Goal: Task Accomplishment & Management: Manage account settings

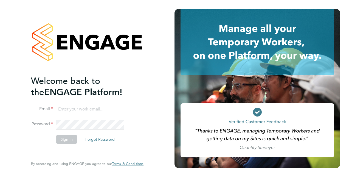
type input "[PERSON_NAME][EMAIL_ADDRESS][DOMAIN_NAME]"
click at [76, 116] on li "Email [PERSON_NAME][EMAIL_ADDRESS][DOMAIN_NAME]" at bounding box center [84, 111] width 107 height 15
click at [68, 140] on button "Sign In" at bounding box center [66, 139] width 21 height 9
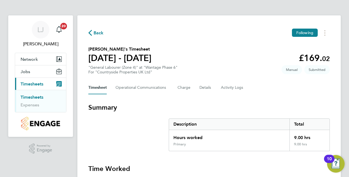
click at [39, 98] on link "Timesheets" at bounding box center [32, 96] width 23 height 5
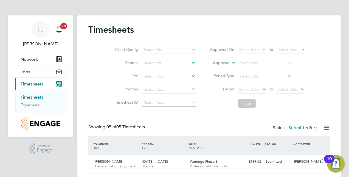
click at [333, 35] on div "Timesheets Client Config Vendor Site Position Timesheet ID Approved On Select d…" at bounding box center [209, 136] width 264 height 242
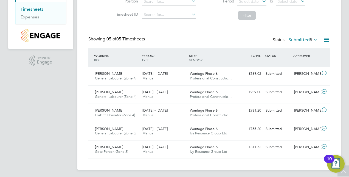
scroll to position [89, 0]
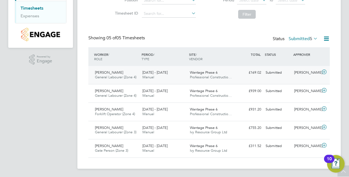
click at [324, 71] on icon at bounding box center [324, 72] width 7 height 4
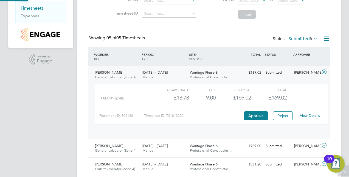
scroll to position [9, 54]
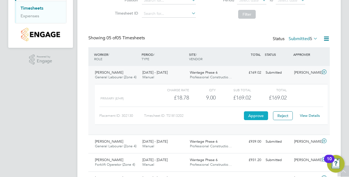
click at [258, 118] on button "Approve" at bounding box center [256, 115] width 24 height 9
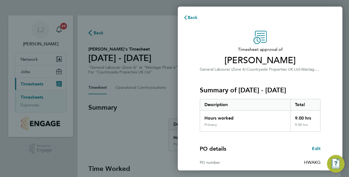
click at [190, 84] on div "Timesheet approval of Kyreece Martei General Labourer (Zone 4) · Countryside Pr…" at bounding box center [260, 140] width 165 height 232
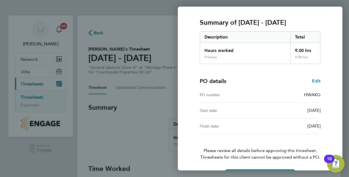
scroll to position [86, 0]
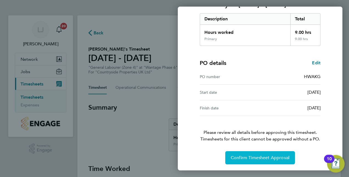
click at [253, 152] on button "Confirm Timesheet Approval" at bounding box center [260, 157] width 70 height 13
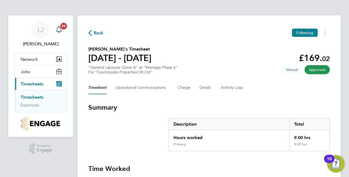
click at [38, 96] on link "Timesheets" at bounding box center [32, 96] width 23 height 5
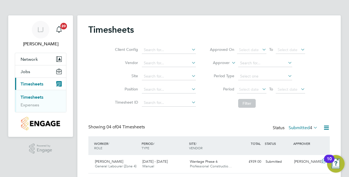
click at [101, 82] on div "Client Config Vendor Site Position Timesheet ID Approved On Select date To Sele…" at bounding box center [209, 76] width 242 height 70
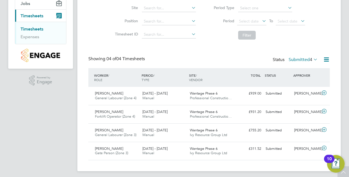
scroll to position [71, 0]
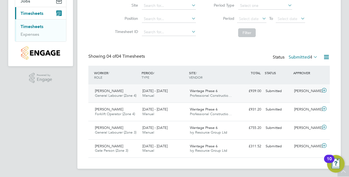
click at [327, 90] on icon at bounding box center [324, 90] width 7 height 4
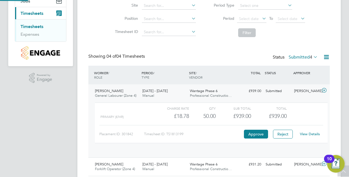
scroll to position [9, 54]
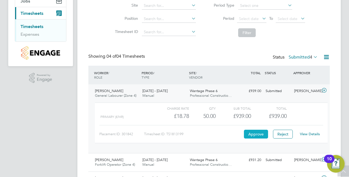
click at [259, 132] on button "Approve" at bounding box center [256, 134] width 24 height 9
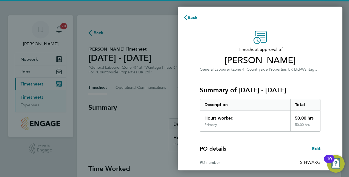
click at [181, 76] on div "Timesheet approval of Leo Pusey General Labourer (Zone 4) · Countryside Propert…" at bounding box center [260, 140] width 165 height 232
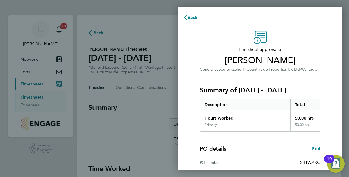
click at [185, 77] on div "Timesheet approval of Leo Pusey General Labourer (Zone 4) · Countryside Propert…" at bounding box center [260, 140] width 165 height 232
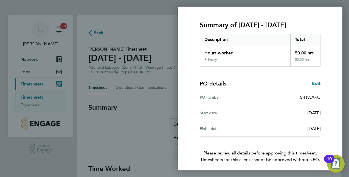
scroll to position [86, 0]
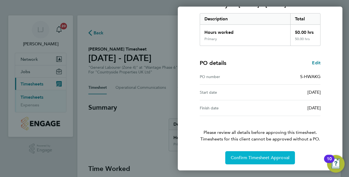
click at [268, 155] on span "Confirm Timesheet Approval" at bounding box center [260, 157] width 59 height 5
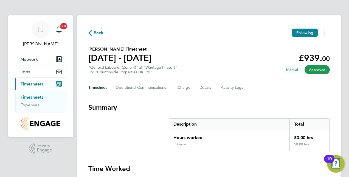
click at [38, 97] on link "Timesheets" at bounding box center [32, 96] width 23 height 5
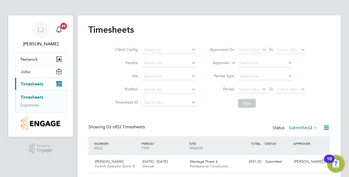
click at [105, 90] on div "Client Config Vendor Site Position Timesheet ID Approved On Select date To Sele…" at bounding box center [209, 76] width 242 height 70
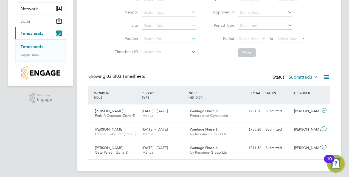
scroll to position [52, 0]
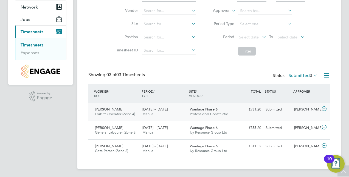
click at [326, 107] on icon at bounding box center [324, 109] width 7 height 4
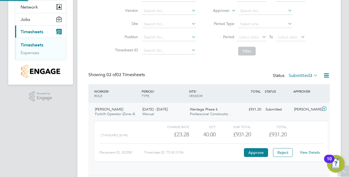
scroll to position [9, 54]
click at [257, 149] on button "Approve" at bounding box center [256, 152] width 24 height 9
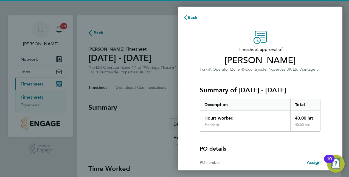
click at [188, 64] on div "Timesheet approval of Matthew Pullin Forklift Operator (Zone 4) · Countryside P…" at bounding box center [260, 124] width 165 height 201
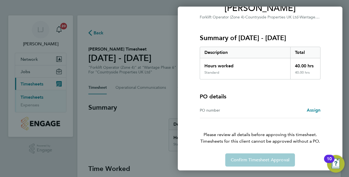
scroll to position [54, 0]
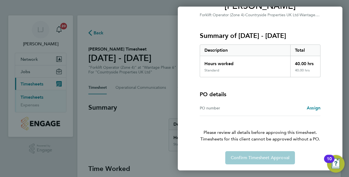
click at [258, 155] on div "Confirm Timesheet Approval" at bounding box center [260, 157] width 134 height 13
click at [186, 91] on div "Timesheet approval of [PERSON_NAME] Forklift Operator (Zone 4) · Countryside Pr…" at bounding box center [260, 70] width 165 height 201
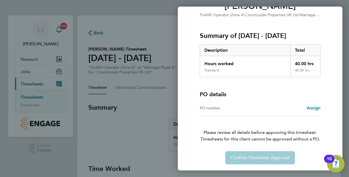
drag, startPoint x: 186, startPoint y: 91, endPoint x: 157, endPoint y: 105, distance: 32.2
click at [157, 105] on div "Back Timesheet approval of [PERSON_NAME] Forklift Operator (Zone 4) · Countrysi…" at bounding box center [174, 88] width 349 height 177
click at [34, 94] on div "Back Timesheet approval of [PERSON_NAME] Forklift Operator (Zone 4) · Countrysi…" at bounding box center [174, 88] width 349 height 177
click at [326, 49] on div "Timesheet approval of [PERSON_NAME] Forklift Operator (Zone 4) · Countryside Pr…" at bounding box center [260, 70] width 134 height 188
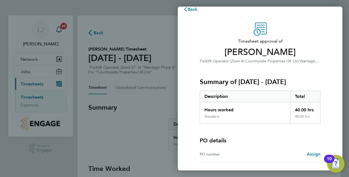
scroll to position [0, 0]
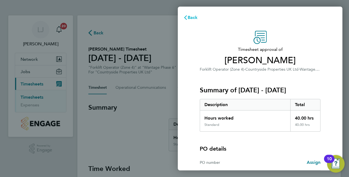
click at [188, 17] on icon "button" at bounding box center [185, 17] width 4 height 4
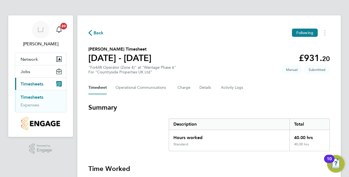
click at [38, 96] on link "Timesheets" at bounding box center [32, 96] width 23 height 5
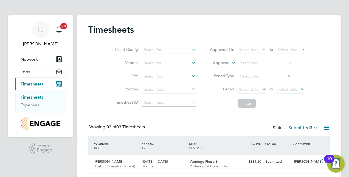
click at [99, 81] on div "Client Config Vendor Site Position Timesheet ID Approved On Select date To Sele…" at bounding box center [209, 76] width 242 height 70
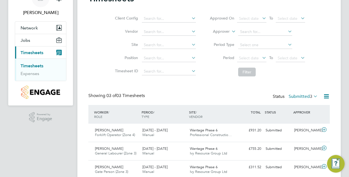
scroll to position [52, 0]
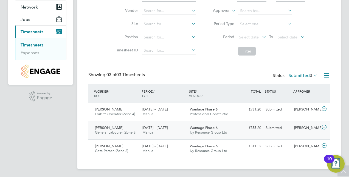
click at [322, 127] on icon at bounding box center [324, 127] width 7 height 4
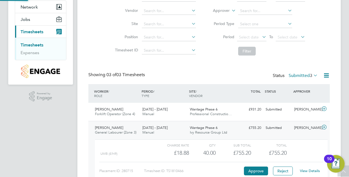
scroll to position [9, 54]
click at [256, 169] on button "Approve" at bounding box center [256, 170] width 24 height 9
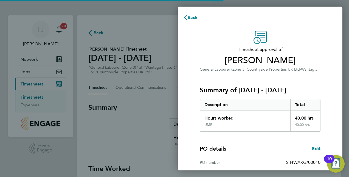
click at [186, 79] on div "Timesheet approval of [PERSON_NAME] General Labourer (Zone 3) · Countryside Pro…" at bounding box center [260, 140] width 165 height 232
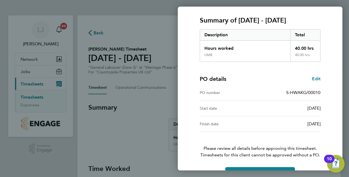
scroll to position [86, 0]
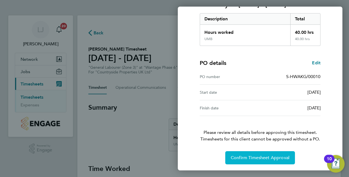
click at [250, 154] on button "Confirm Timesheet Approval" at bounding box center [260, 157] width 70 height 13
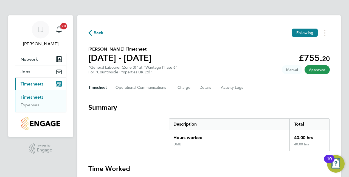
click at [269, 90] on div "Timesheet Operational Communications Charge Details Activity Logs" at bounding box center [209, 87] width 242 height 13
click at [40, 97] on link "Timesheets" at bounding box center [32, 96] width 23 height 5
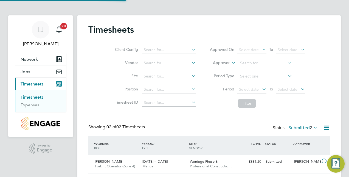
scroll to position [14, 48]
click at [111, 114] on div "Timesheets Client Config Vendor Site Position Timesheet ID Approved On Select d…" at bounding box center [209, 108] width 242 height 168
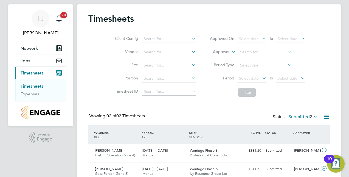
scroll to position [34, 0]
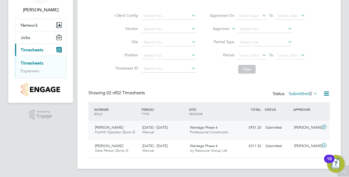
click at [325, 127] on icon at bounding box center [324, 127] width 7 height 4
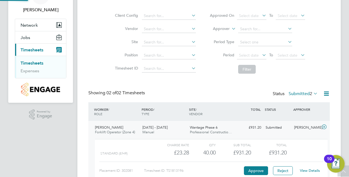
scroll to position [9, 54]
click at [258, 172] on button "Approve" at bounding box center [256, 170] width 24 height 9
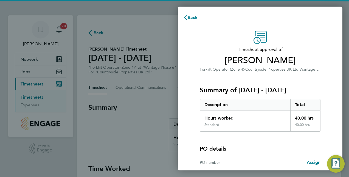
click at [192, 113] on div "Timesheet approval of [PERSON_NAME] Forklift Operator (Zone 4) · Countryside Pr…" at bounding box center [260, 124] width 165 height 201
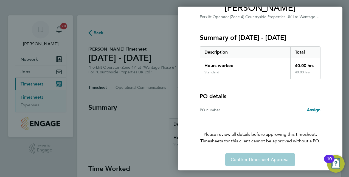
scroll to position [54, 0]
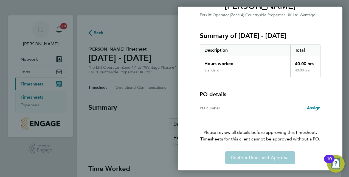
click at [137, 121] on div "Back Timesheet approval of [PERSON_NAME] Forklift Operator (Zone 4) · Countrysi…" at bounding box center [174, 88] width 349 height 177
click at [63, 97] on div "Back Timesheet approval of [PERSON_NAME] Forklift Operator (Zone 4) · Countrysi…" at bounding box center [174, 88] width 349 height 177
click at [205, 34] on h3 "Summary of [DATE] - [DATE]" at bounding box center [260, 35] width 121 height 9
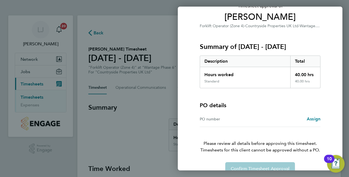
scroll to position [0, 0]
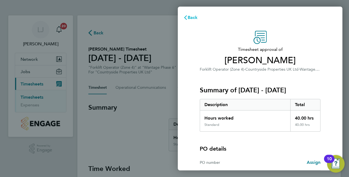
click at [192, 19] on span "Back" at bounding box center [193, 17] width 10 height 5
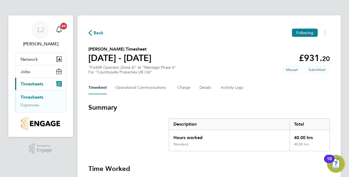
click at [37, 94] on link "Timesheets" at bounding box center [32, 96] width 23 height 5
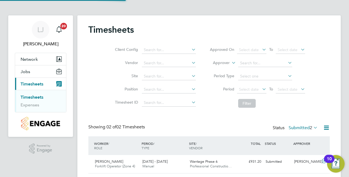
scroll to position [14, 48]
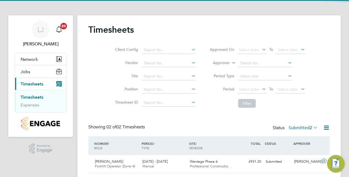
click at [91, 96] on div "Client Config Vendor Site Position Timesheet ID Approved On Select date To Sele…" at bounding box center [209, 76] width 242 height 70
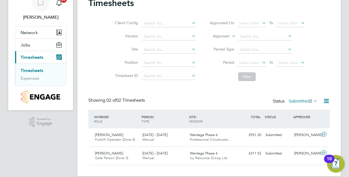
scroll to position [34, 0]
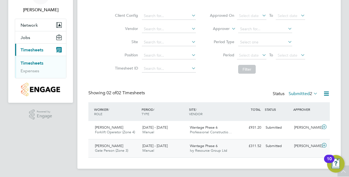
click at [326, 145] on icon at bounding box center [324, 145] width 7 height 4
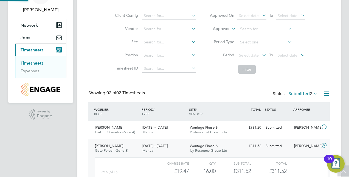
scroll to position [9, 54]
click at [87, 69] on div "Timesheets Client Config Vendor Site Position Timesheet ID Approved On Select d…" at bounding box center [209, 100] width 264 height 238
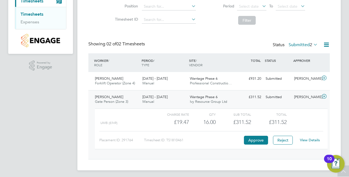
scroll to position [85, 0]
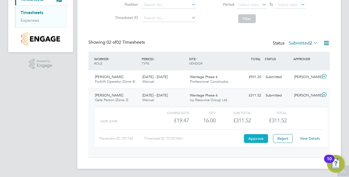
click at [249, 137] on button "Approve" at bounding box center [256, 138] width 24 height 9
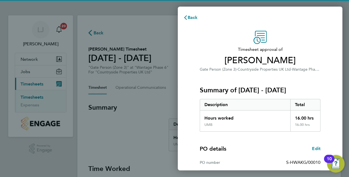
click at [190, 80] on div "Timesheet approval of [PERSON_NAME] Gate Person (Zone 3) · Countryside Properti…" at bounding box center [260, 140] width 165 height 232
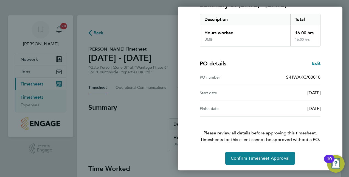
scroll to position [86, 0]
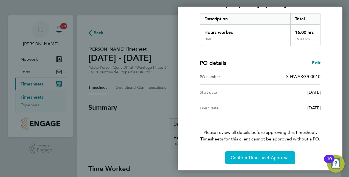
click at [258, 154] on button "Confirm Timesheet Approval" at bounding box center [260, 157] width 70 height 13
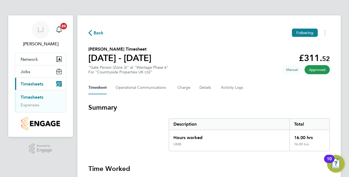
click at [31, 95] on link "Timesheets" at bounding box center [32, 96] width 23 height 5
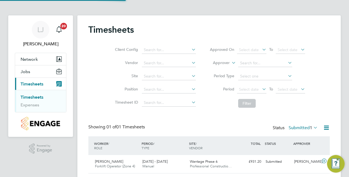
scroll to position [14, 48]
click at [83, 105] on div "Timesheets Client Config Vendor Site Position Timesheet ID Approved On Select d…" at bounding box center [209, 99] width 264 height 169
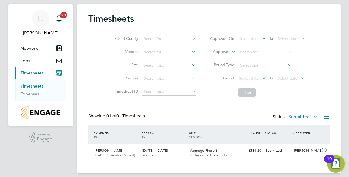
scroll to position [16, 0]
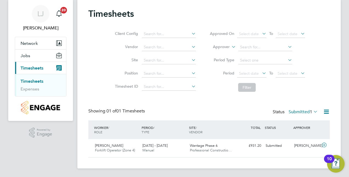
click at [312, 114] on div "Status Submitted 1" at bounding box center [296, 112] width 46 height 8
click at [313, 112] on icon at bounding box center [313, 112] width 0 height 8
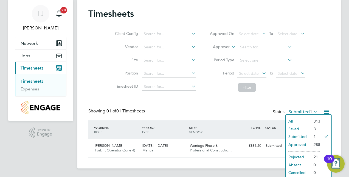
click at [300, 146] on li "Approved" at bounding box center [298, 145] width 25 height 8
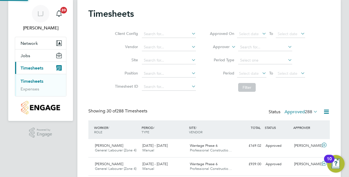
scroll to position [0, 0]
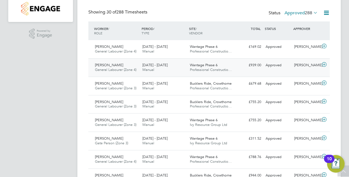
click at [324, 64] on icon at bounding box center [324, 64] width 7 height 4
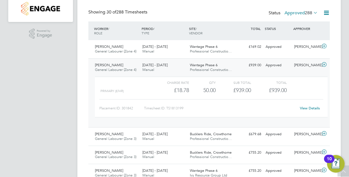
click at [307, 108] on link "View Details" at bounding box center [310, 108] width 20 height 5
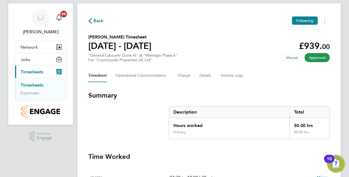
scroll to position [10, 0]
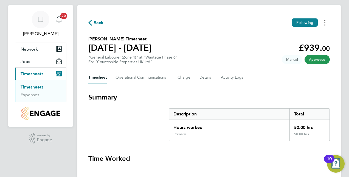
click at [325, 24] on icon "Timesheets Menu" at bounding box center [325, 22] width 1 height 5
drag, startPoint x: 258, startPoint y: 35, endPoint x: 231, endPoint y: 52, distance: 31.8
click at [231, 52] on section "[PERSON_NAME] Timesheet [DATE] - [DATE] £939. 00 "General Labourer (Zone 4)" at…" at bounding box center [209, 50] width 242 height 29
drag, startPoint x: 231, startPoint y: 52, endPoint x: 235, endPoint y: 71, distance: 19.8
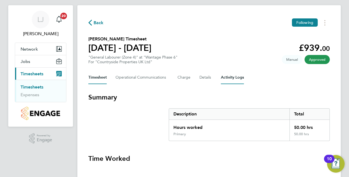
click at [235, 71] on Logs-tab "Activity Logs" at bounding box center [232, 77] width 23 height 13
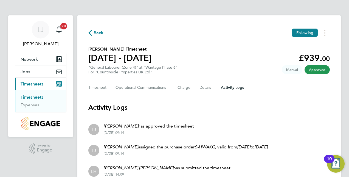
click at [299, 68] on span "Manual" at bounding box center [292, 69] width 21 height 9
click at [297, 69] on span "Manual" at bounding box center [292, 69] width 21 height 9
drag, startPoint x: 341, startPoint y: 32, endPoint x: 335, endPoint y: 31, distance: 6.1
click at [335, 31] on div "LJ [PERSON_NAME] Notifications 20 Applications: Network Team Members Sites Jobs…" at bounding box center [174, 112] width 349 height 224
click at [335, 31] on div "Back Following [PERSON_NAME] Timesheet [DATE] - [DATE] £939. 00 "General Labour…" at bounding box center [209, 115] width 264 height 200
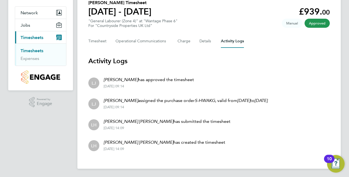
scroll to position [47, 0]
click at [102, 43] on button "Timesheet" at bounding box center [97, 40] width 18 height 13
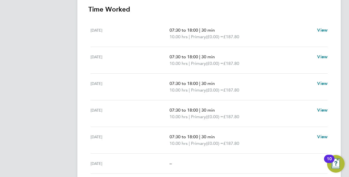
scroll to position [176, 0]
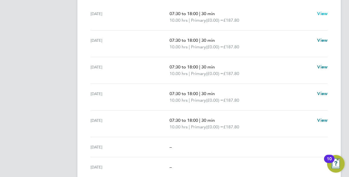
click at [323, 14] on span "View" at bounding box center [322, 13] width 10 height 5
select select "30"
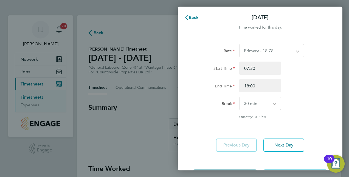
click at [300, 47] on app-icon-cross-button at bounding box center [300, 50] width 7 height 13
click at [258, 68] on input "07:30" at bounding box center [260, 68] width 42 height 13
click at [264, 103] on select "0 min 15 min 30 min 45 min 60 min 75 min 90 min" at bounding box center [257, 103] width 35 height 13
click at [199, 107] on div "Break" at bounding box center [214, 102] width 42 height 11
drag, startPoint x: 260, startPoint y: 63, endPoint x: 212, endPoint y: 62, distance: 48.4
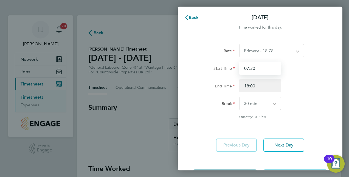
click at [212, 62] on div "Start Time 07:30" at bounding box center [260, 68] width 138 height 13
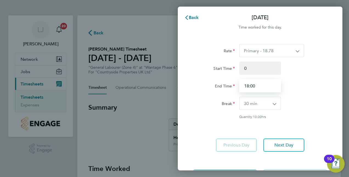
type input "00:00"
drag, startPoint x: 264, startPoint y: 90, endPoint x: 208, endPoint y: 86, distance: 56.2
click at [208, 86] on div "End Time 18:00" at bounding box center [260, 85] width 138 height 13
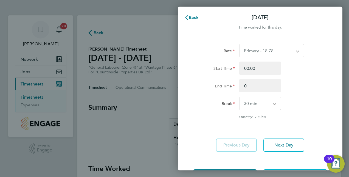
type input "00:00"
click at [314, 97] on div "Break 0 min 15 min 30 min 45 min 60 min 75 min 90 min" at bounding box center [260, 103] width 138 height 13
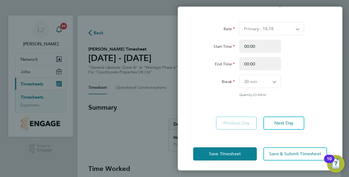
scroll to position [23, 0]
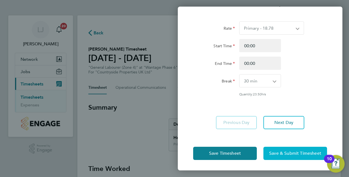
click at [285, 153] on span "Save & Submit Timesheet" at bounding box center [295, 152] width 52 height 5
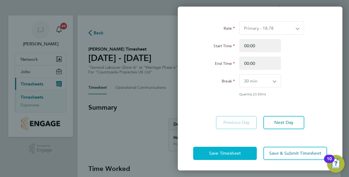
click at [228, 155] on span "Save Timesheet" at bounding box center [225, 152] width 32 height 5
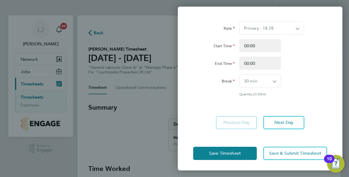
click at [135, 96] on div "Back [DATE] Time worked for this day. Rate Primary - 18.78 Start Time 00:00 End…" at bounding box center [174, 88] width 349 height 177
click at [320, 46] on div "Start Time 00:00" at bounding box center [260, 45] width 138 height 13
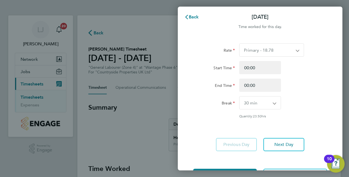
scroll to position [0, 0]
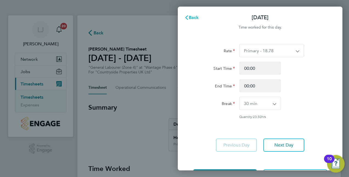
click at [198, 17] on span "Back" at bounding box center [194, 17] width 10 height 5
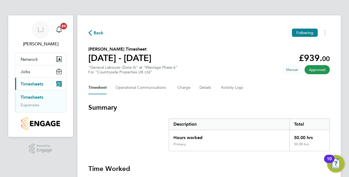
click at [254, 54] on section "[PERSON_NAME] Timesheet [DATE] - [DATE] £939. 00 "General Labourer (Zone 4)" at…" at bounding box center [209, 60] width 242 height 29
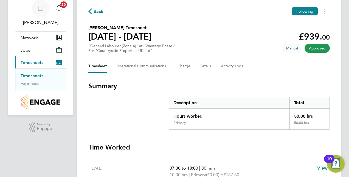
scroll to position [22, 0]
